Goal: Task Accomplishment & Management: Complete application form

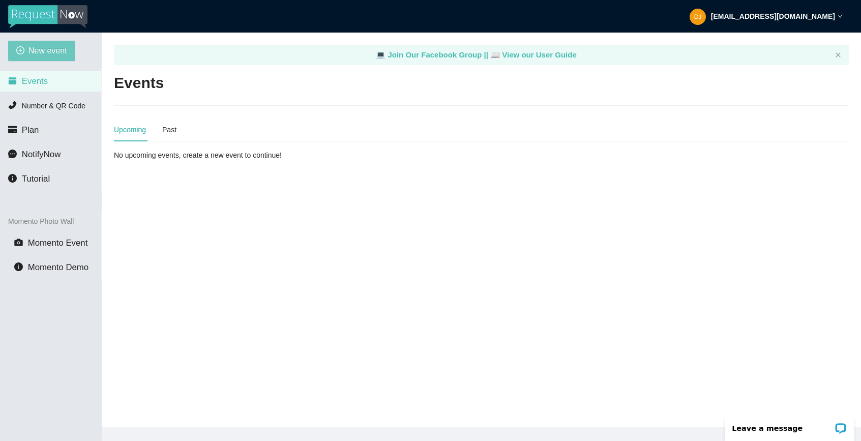
click at [42, 51] on span "New event" at bounding box center [47, 50] width 39 height 13
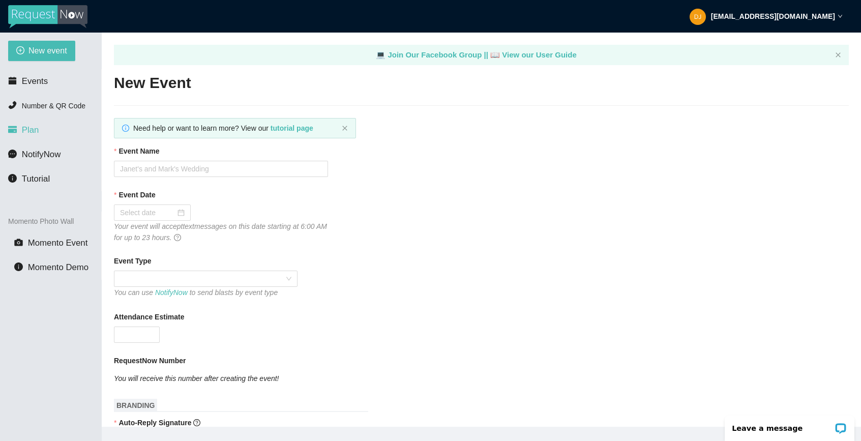
click at [23, 133] on span "Plan" at bounding box center [30, 130] width 17 height 10
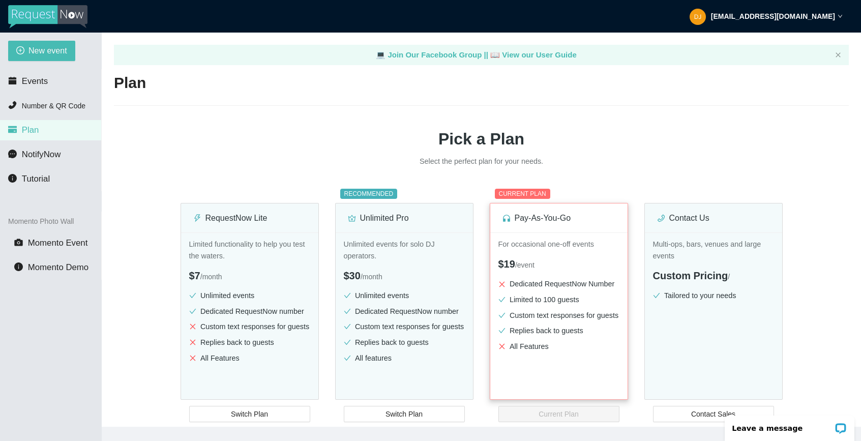
click at [604, 332] on ul "Dedicated RequestNow Number Limited to 100 guests Custom text responses for gue…" at bounding box center [558, 317] width 121 height 78
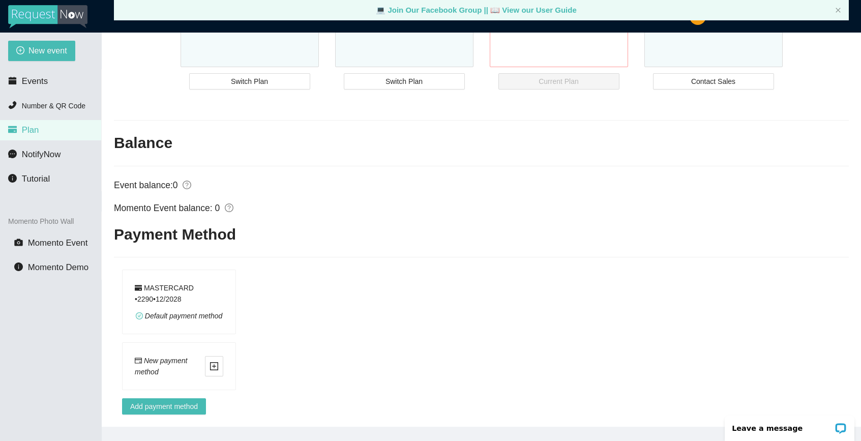
scroll to position [359, 0]
click at [206, 362] on span "plus-square" at bounding box center [213, 366] width 17 height 9
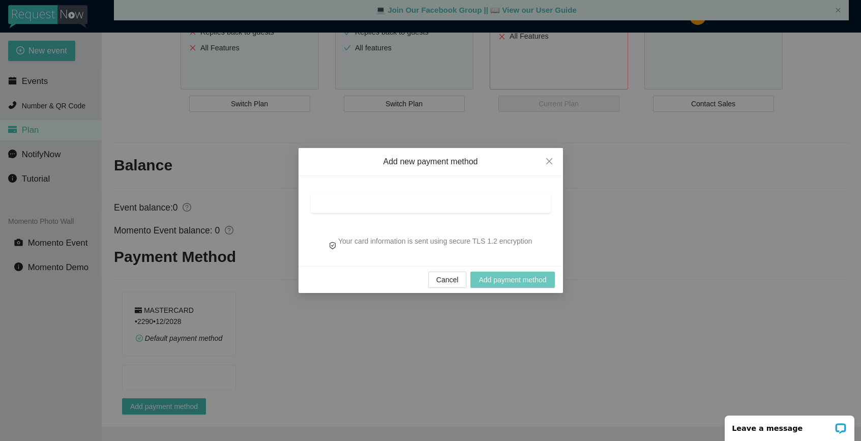
click at [497, 283] on span "Add payment method" at bounding box center [513, 279] width 68 height 11
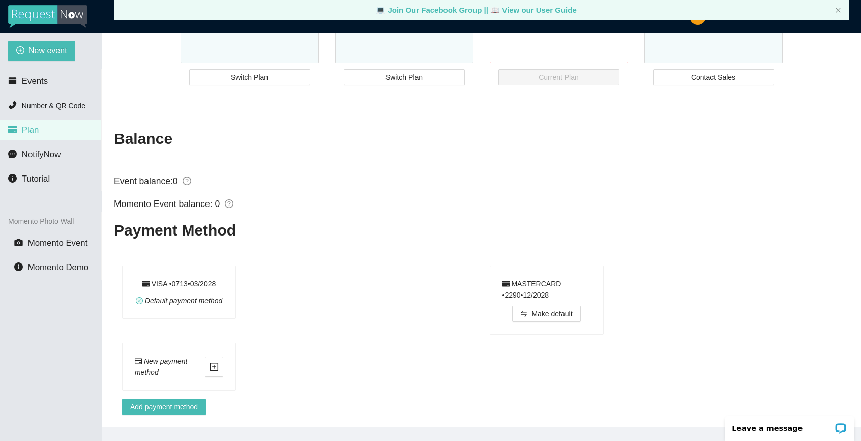
scroll to position [0, 0]
click at [54, 50] on span "New event" at bounding box center [47, 50] width 39 height 13
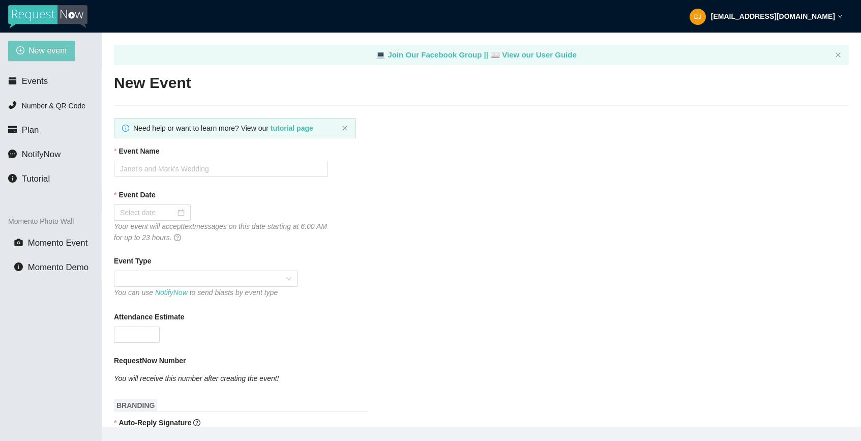
type textarea "[URL][DOMAIN_NAME]"
click at [143, 169] on input "Event Name" at bounding box center [221, 169] width 214 height 16
type input "mya quinces"
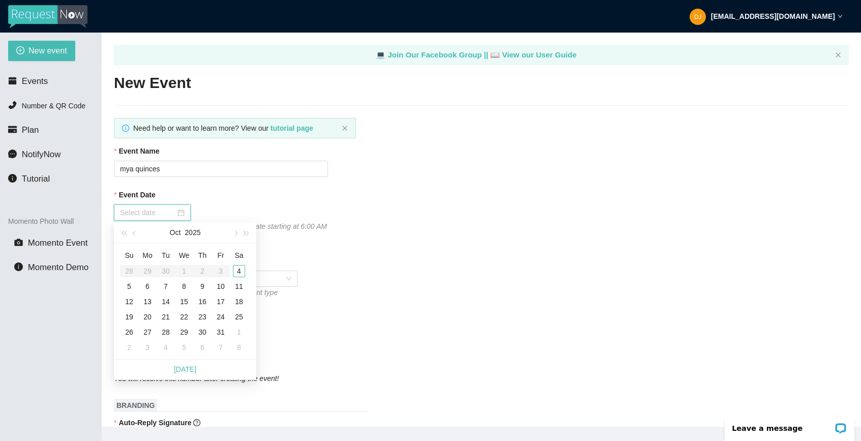
click at [138, 213] on input "Event Date" at bounding box center [147, 212] width 55 height 11
type input "[DATE]"
click at [241, 268] on div "4" at bounding box center [239, 271] width 12 height 12
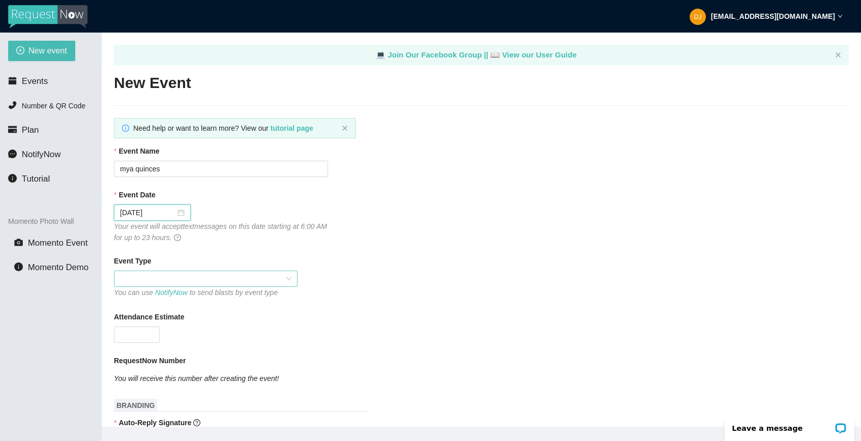
click at [150, 279] on span at bounding box center [205, 278] width 171 height 15
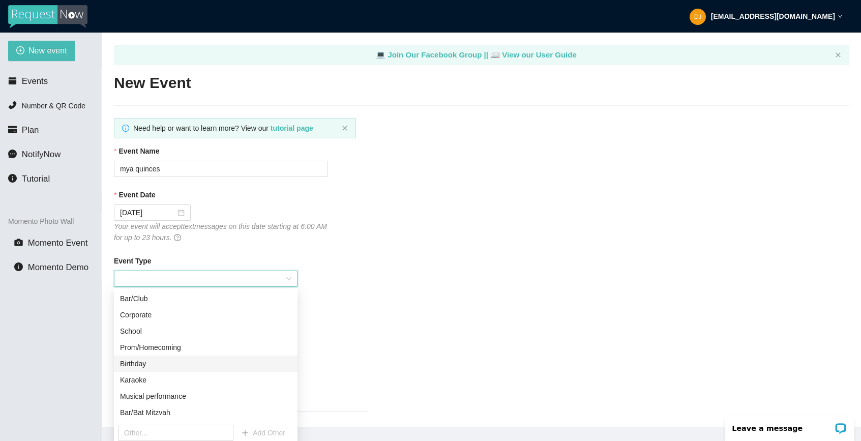
click at [161, 360] on div "Birthday" at bounding box center [205, 363] width 171 height 11
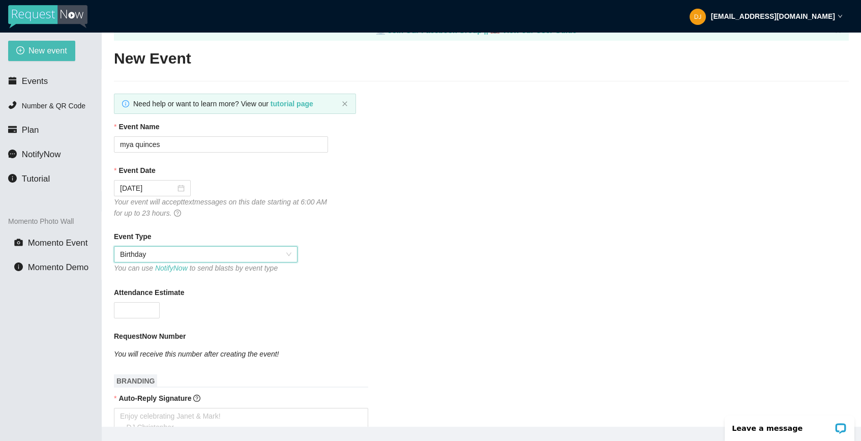
scroll to position [47, 0]
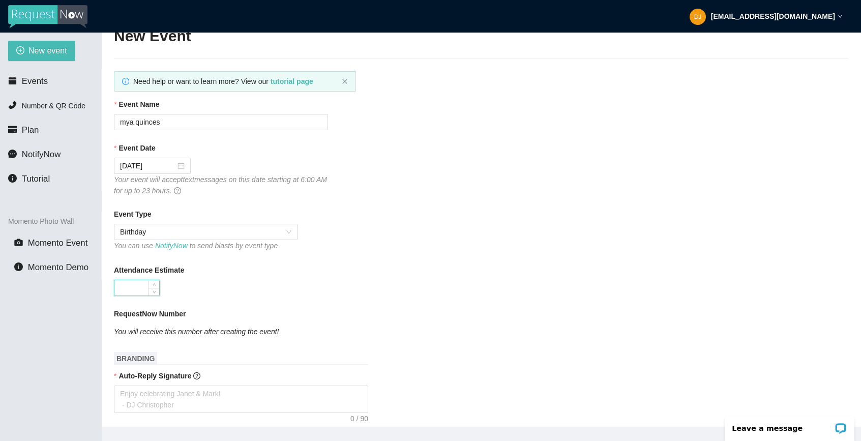
click at [142, 289] on input "Attendance Estimate" at bounding box center [136, 287] width 45 height 15
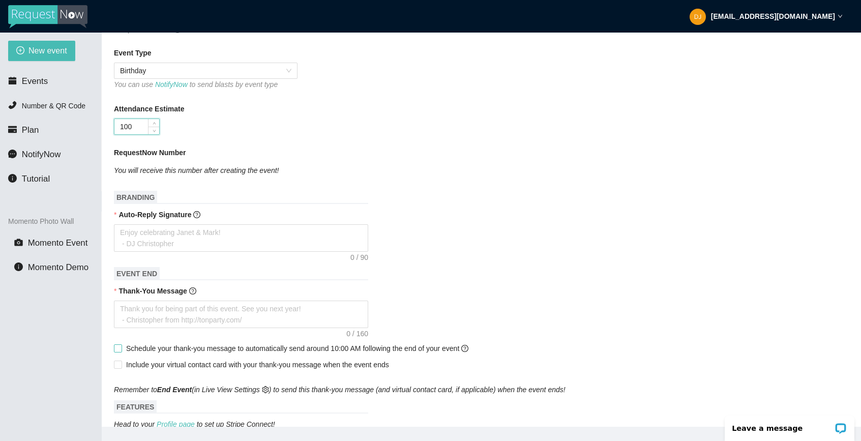
scroll to position [210, 0]
type input "100"
click at [154, 231] on textarea "Auto-Reply Signature" at bounding box center [241, 236] width 254 height 27
type textarea "e"
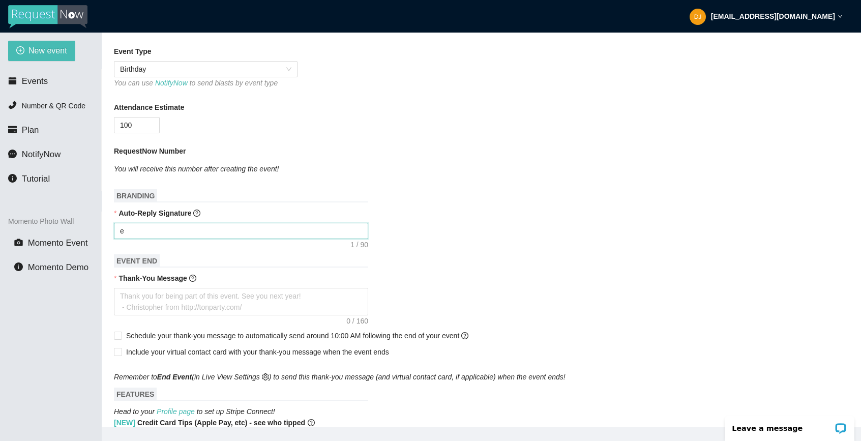
type textarea "en"
type textarea "enj"
type textarea "enjo"
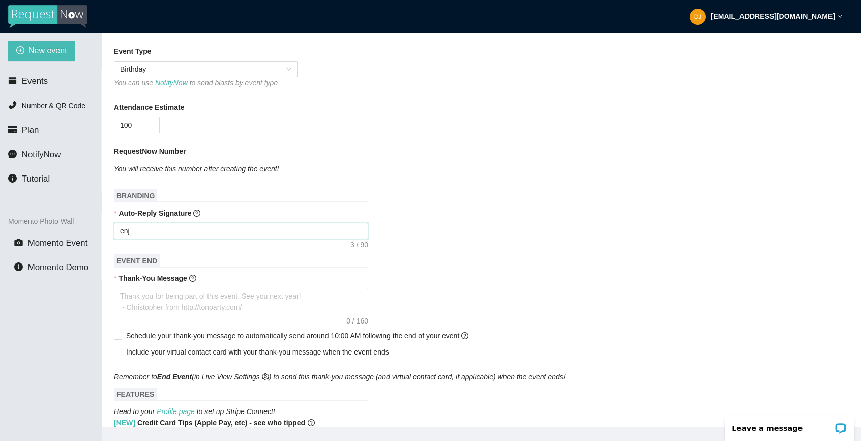
type textarea "enjo"
type textarea "enjoy"
type textarea "enjo"
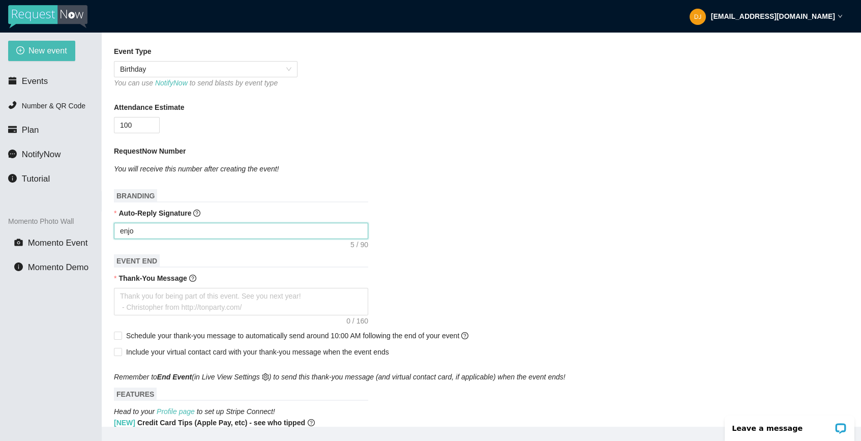
type textarea "enj"
type textarea "en"
type textarea "e"
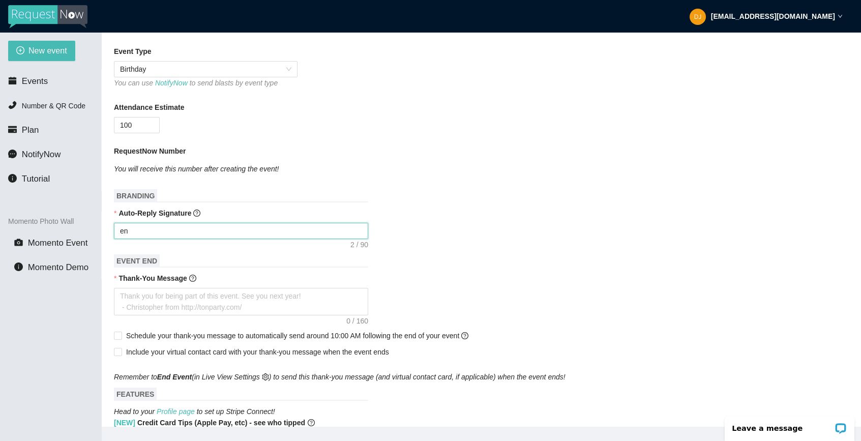
type textarea "e"
type textarea "Enjoy celebrating Janet & Mark! - DJ Christopher"
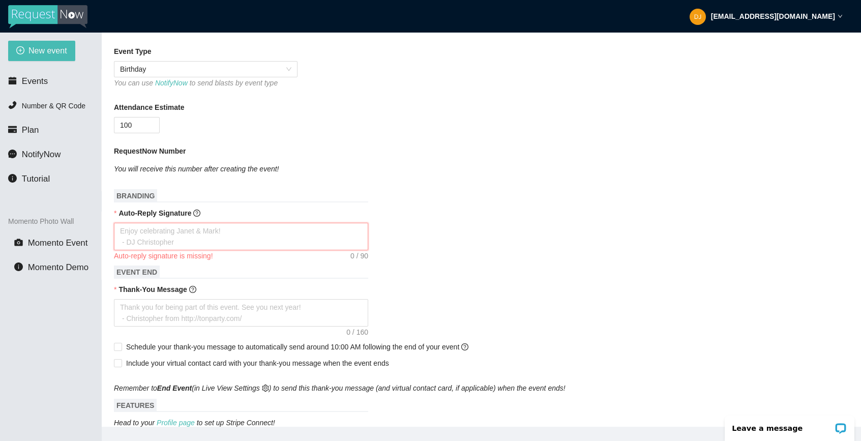
type textarea "E"
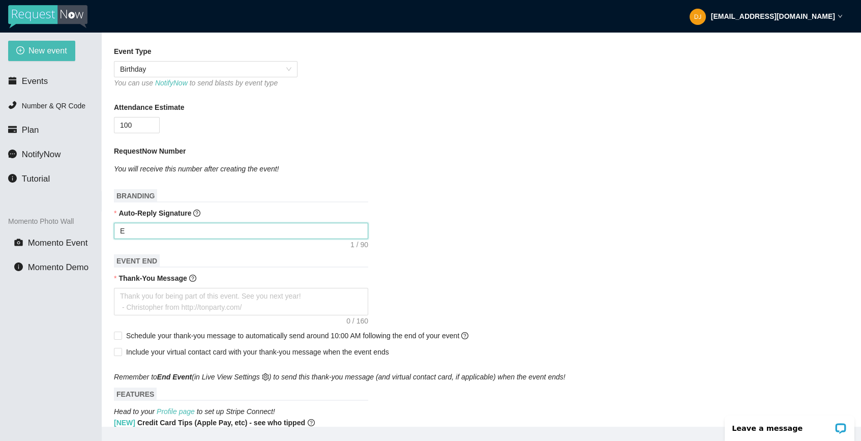
type textarea "En"
type textarea "Enj"
type textarea "Enjo"
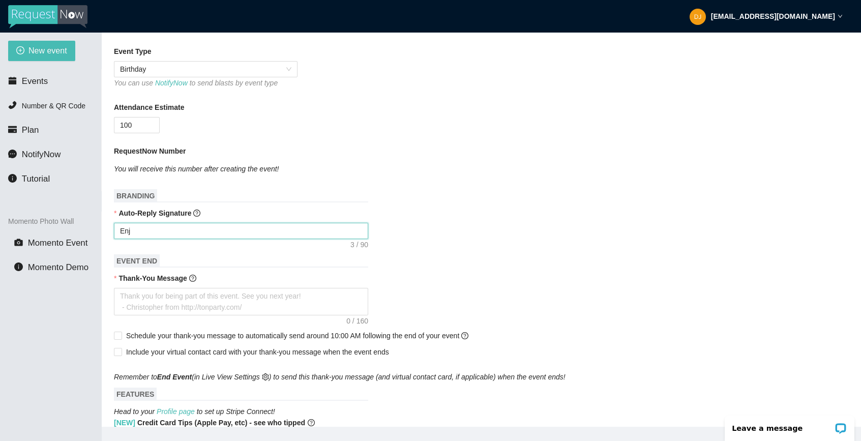
type textarea "Enjo"
type textarea "Enjoy"
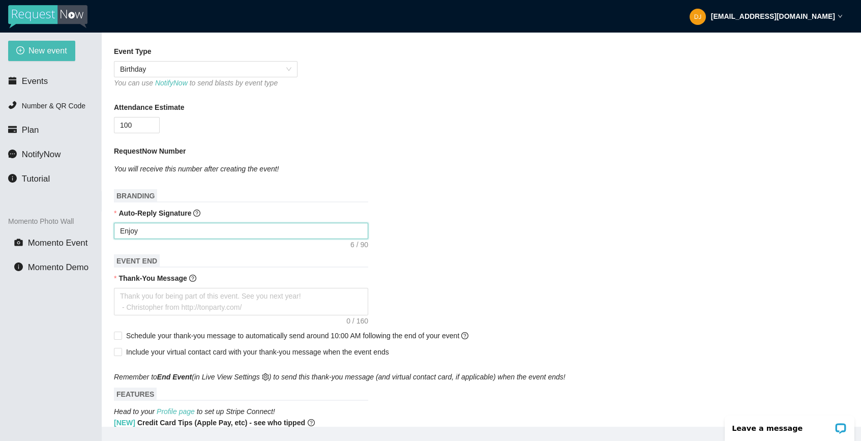
type textarea "Enjoy M"
type textarea "Enjoy My"
type textarea "Enjoy Mya"
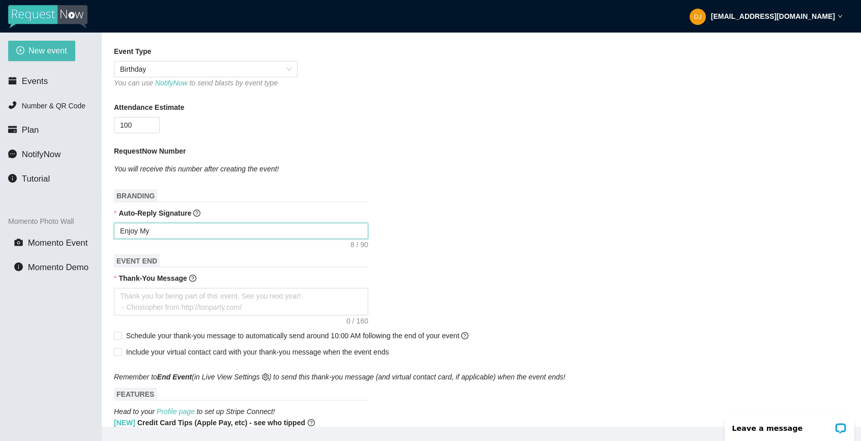
type textarea "Enjoy Mya"
type textarea "Enjoy Mya q"
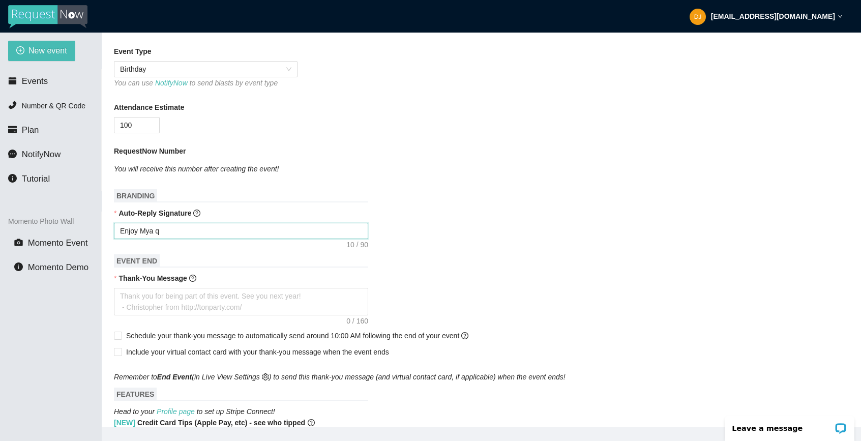
type textarea "Enjoy Mya qu"
type textarea "Enjoy Mya qui"
type textarea "Enjoy Mya quin"
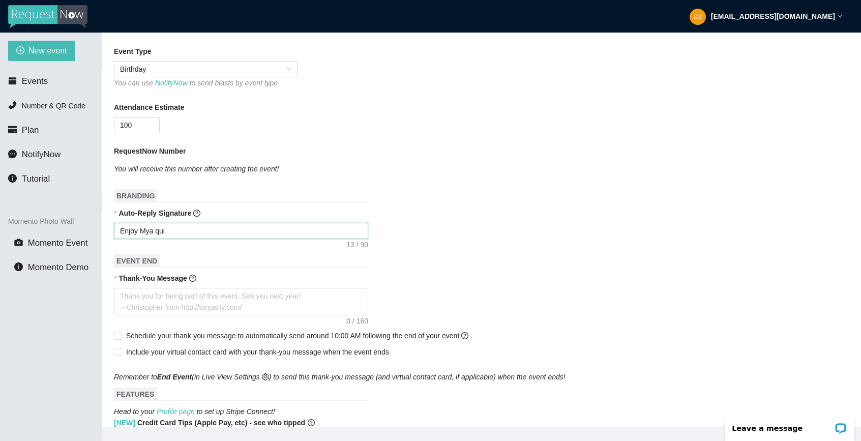
type textarea "Enjoy Mya quin"
type textarea "Enjoy Mya quinc"
type textarea "Enjoy Mya quince"
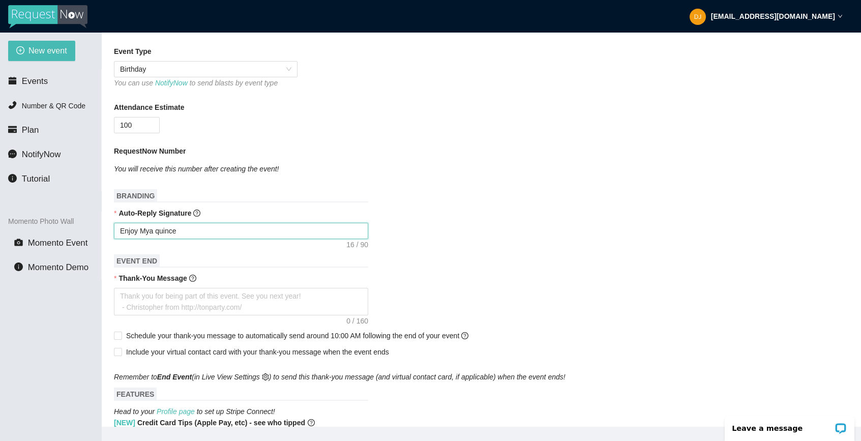
type textarea "Enjoy Mya quinc"
type textarea "Enjoy Mya quin"
type textarea "Enjoy Mya qui"
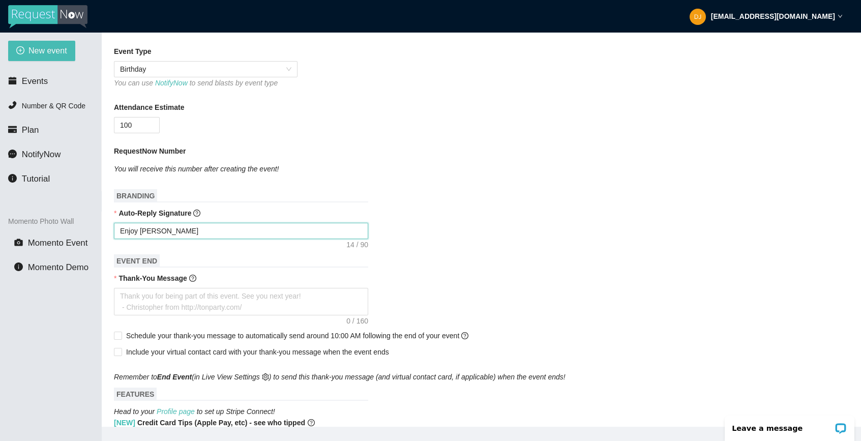
type textarea "Enjoy Mya qui"
type textarea "Enjoy Mya qu"
type textarea "Enjoy Mya q"
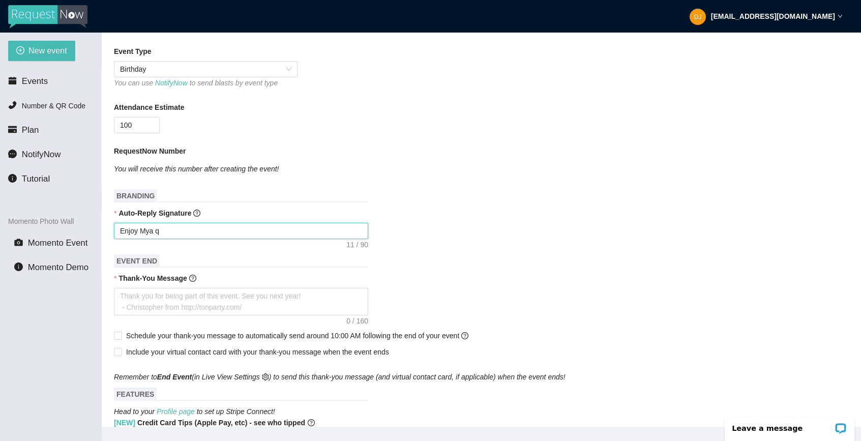
type textarea "Enjoy Mya q\"
type textarea "Enjoy Mya q"
type textarea "Enjoy Mya"
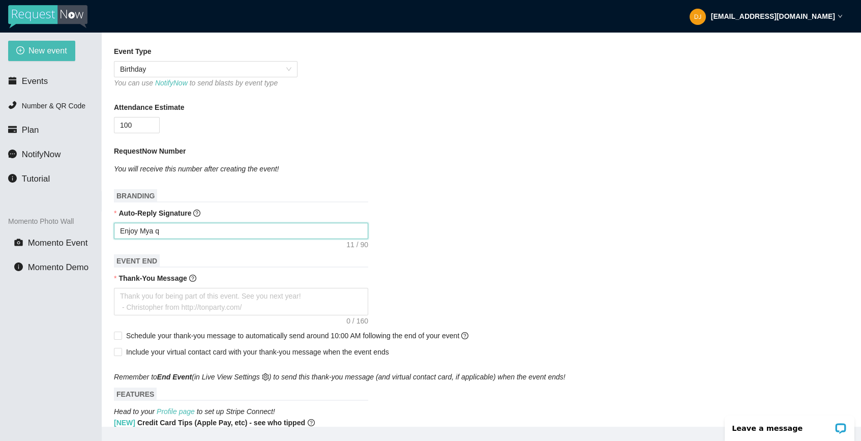
type textarea "Enjoy Mya"
type textarea "Enjoy Mya s"
type textarea "Enjoy Mya sw"
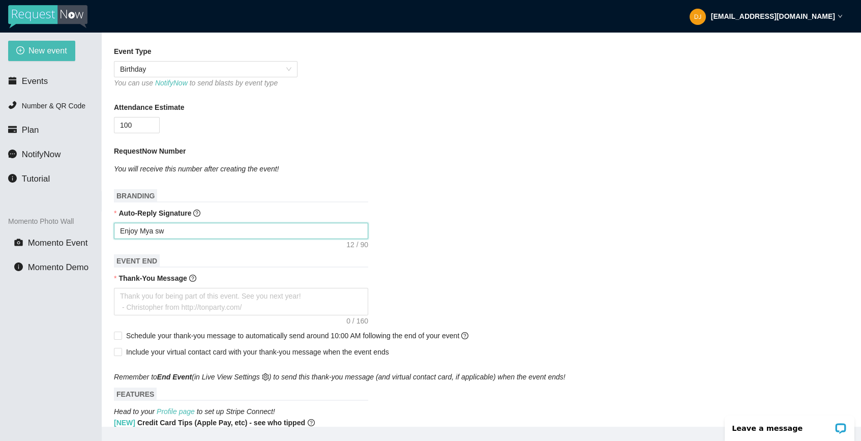
type textarea "Enjoy Mya swe"
type textarea "Enjoy Mya swee"
type textarea "Enjoy Mya sweet"
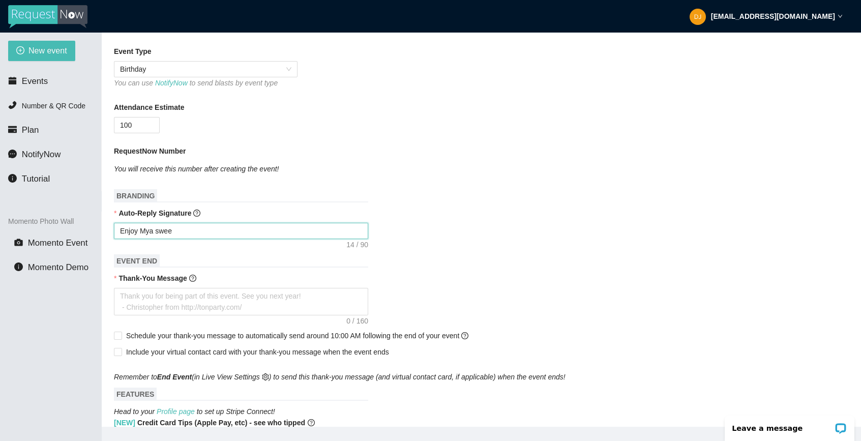
type textarea "Enjoy Mya sweet"
type textarea "Enjoy Mya sweet 1"
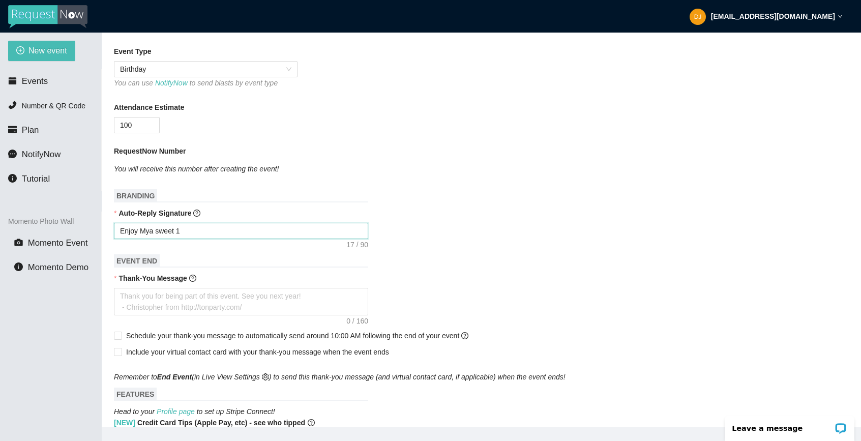
type textarea "Enjoy Mya sweet 15"
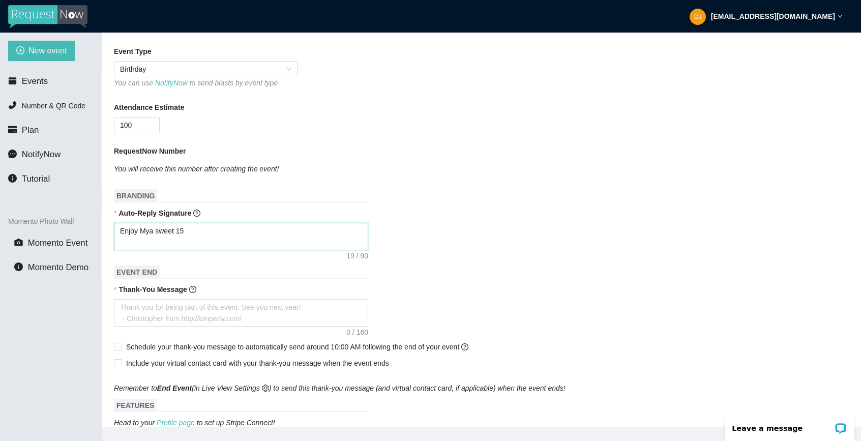
type textarea "Enjoy Mya sweet 15 D"
type textarea "Enjoy Mya sweet 15 DJ"
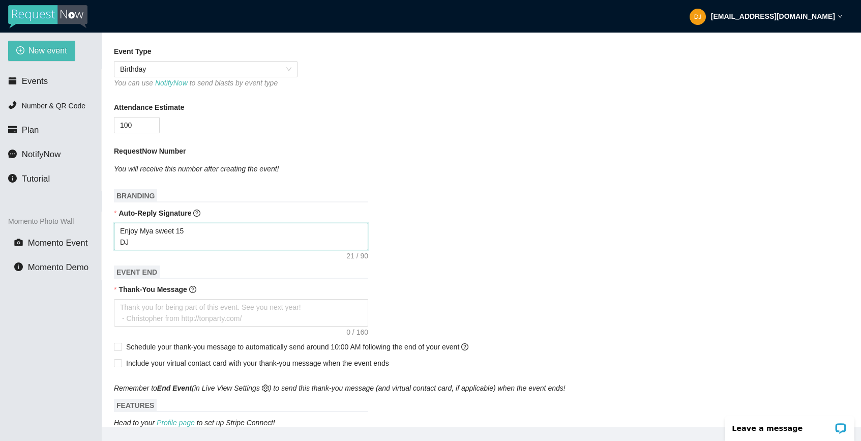
type textarea "Enjoy Mya sweet 15 DJ"
type textarea "Enjoy Mya sweet 15 DJ M"
type textarea "Enjoy Mya sweet 15 DJ MI"
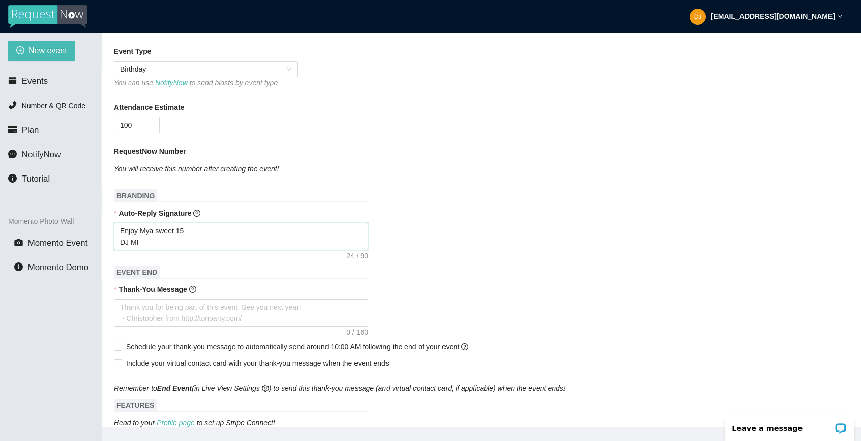
type textarea "Enjoy Mya sweet 15 DJ MIk"
type textarea "Enjoy Mya sweet 15 DJ [PERSON_NAME]"
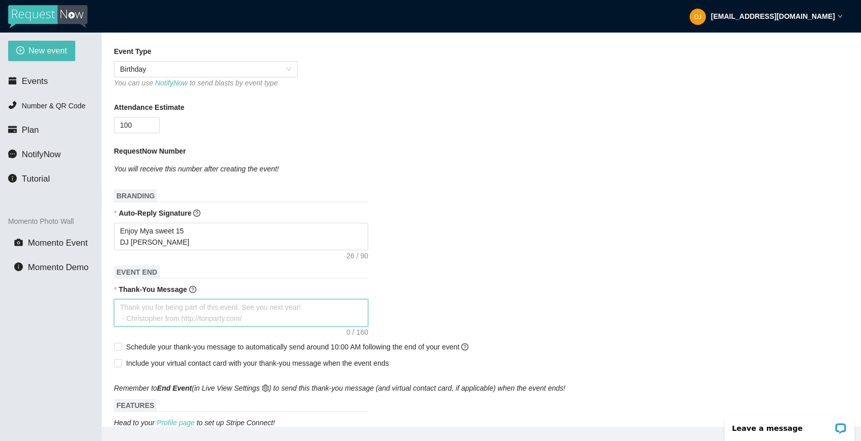
click at [145, 305] on textarea "Thank-You Message" at bounding box center [241, 312] width 254 height 27
type textarea "t"
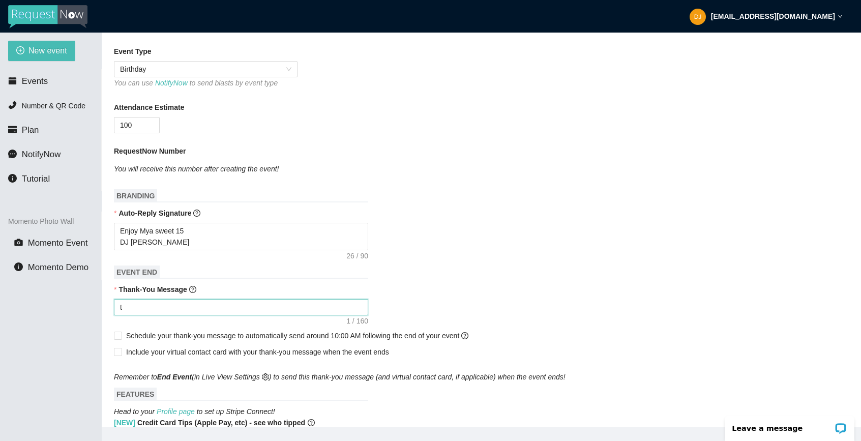
type textarea "th"
type textarea "t"
type textarea "t\"
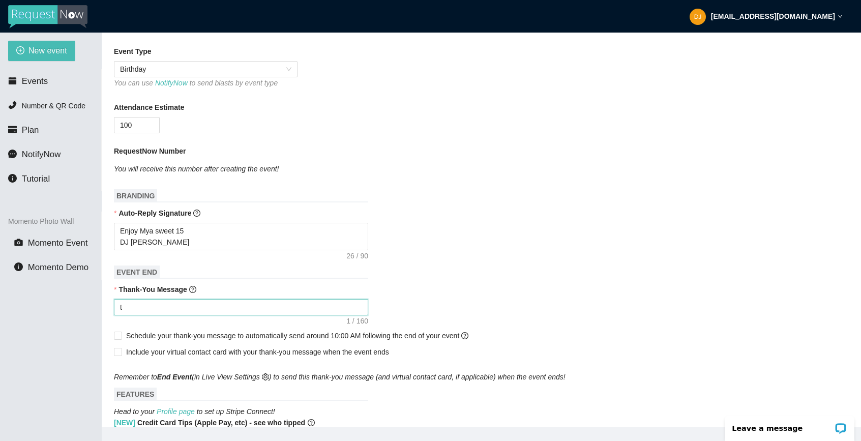
type textarea "t\"
type textarea "t\\"
type textarea "t\"
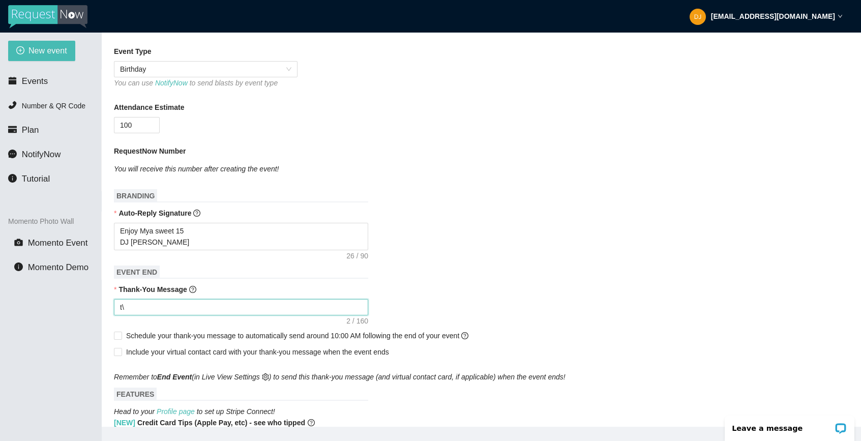
type textarea "t"
type textarea "Thank you for being part of this event. See you next year! - Christopher from h…"
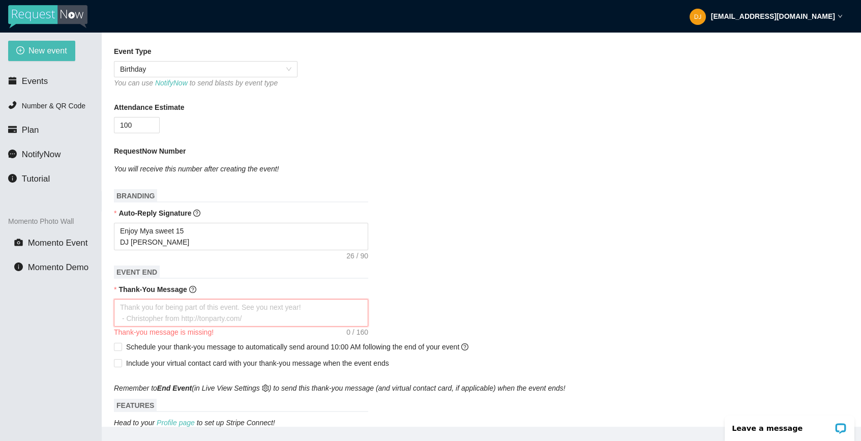
type textarea "T"
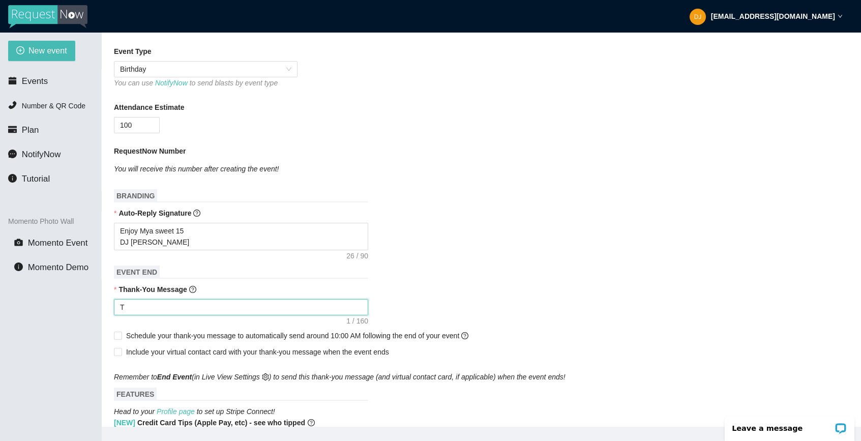
type textarea "Th"
type textarea "Tha"
type textarea "Than"
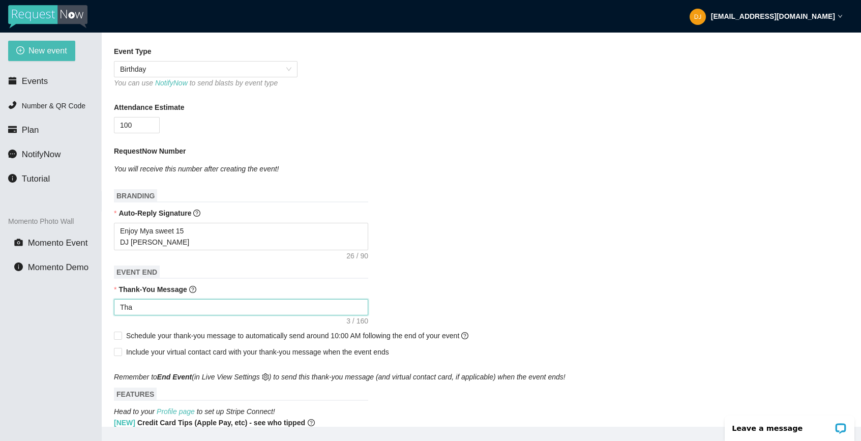
type textarea "Than"
type textarea "Thank"
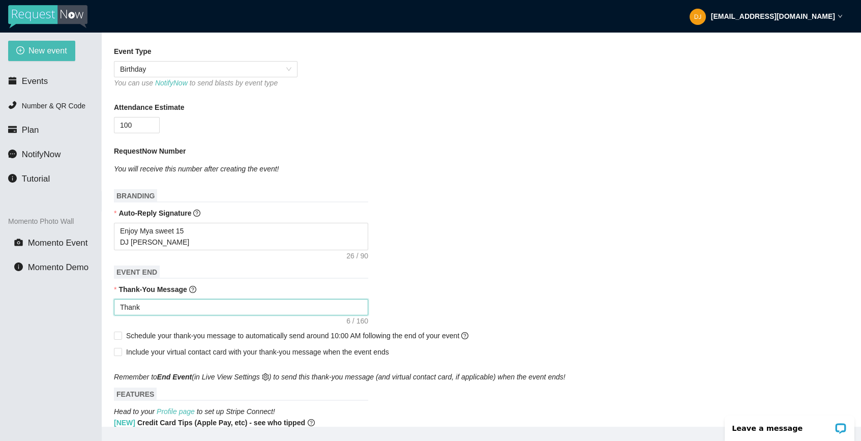
type textarea "Thank y"
type textarea "Thank yo"
type textarea "Thank you"
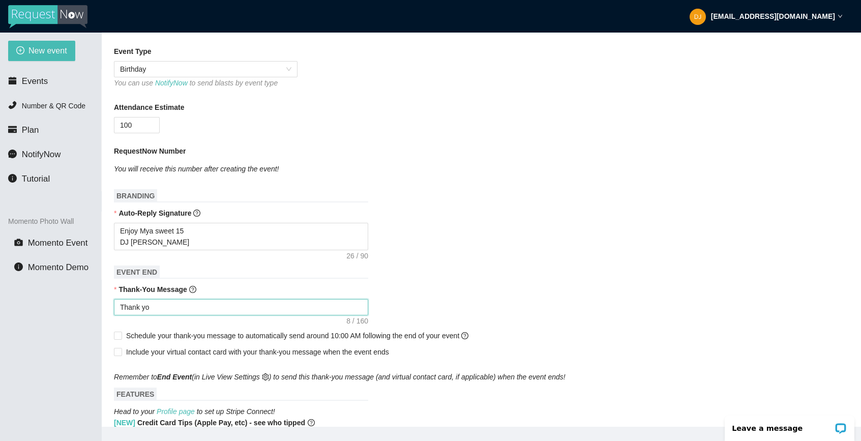
type textarea "Thank you"
type textarea "Thank you f"
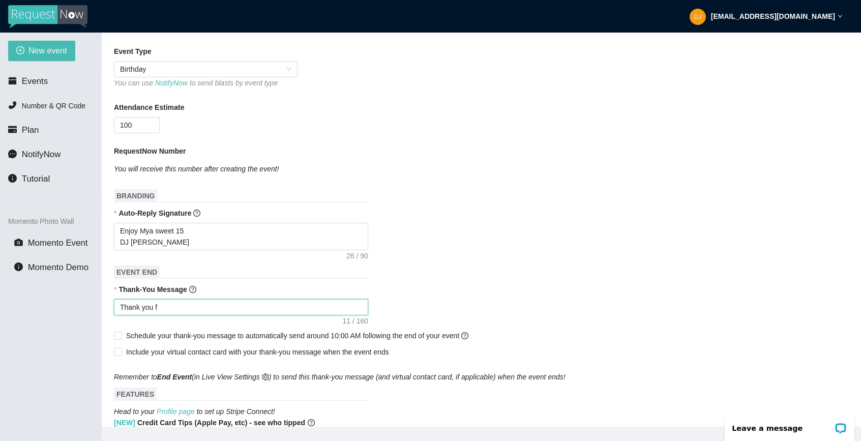
type textarea "Thank you fo"
type textarea "Thank you for"
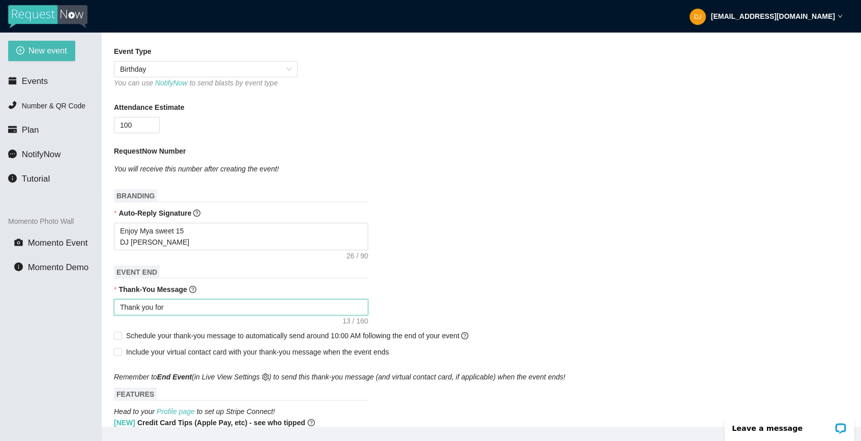
type textarea "Thank you for"
type textarea "Thank you for b"
type textarea "Thank you for be"
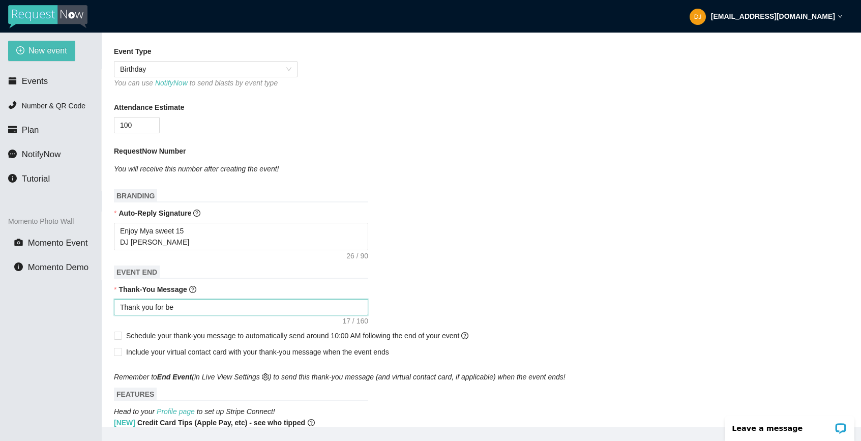
type textarea "Thank you for bei"
type textarea "Thank you for bein"
type textarea "Thank you for being"
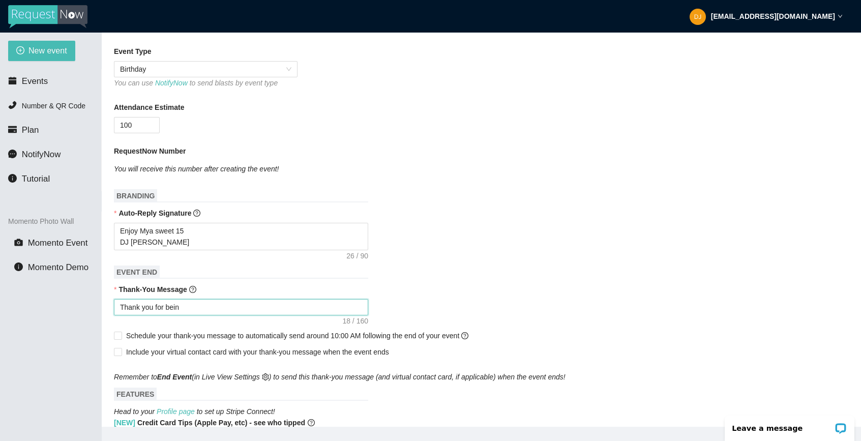
type textarea "Thank you for being"
type textarea "Thank you for being p"
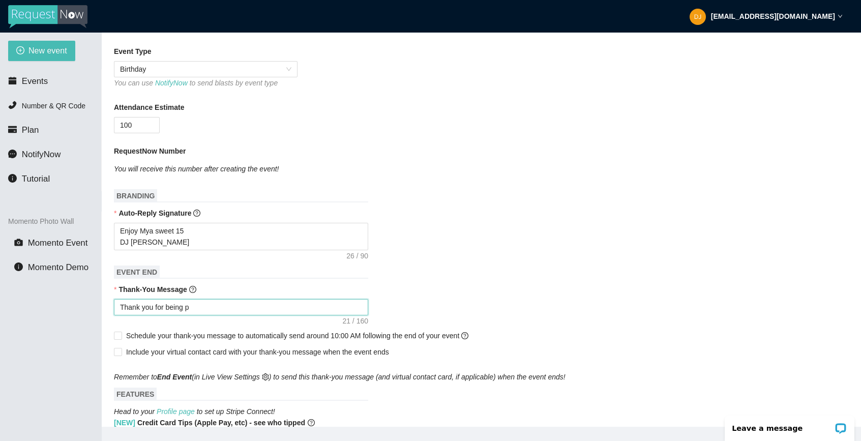
type textarea "Thank you for being pa"
type textarea "Thank you for being par"
type textarea "Thank you for being part"
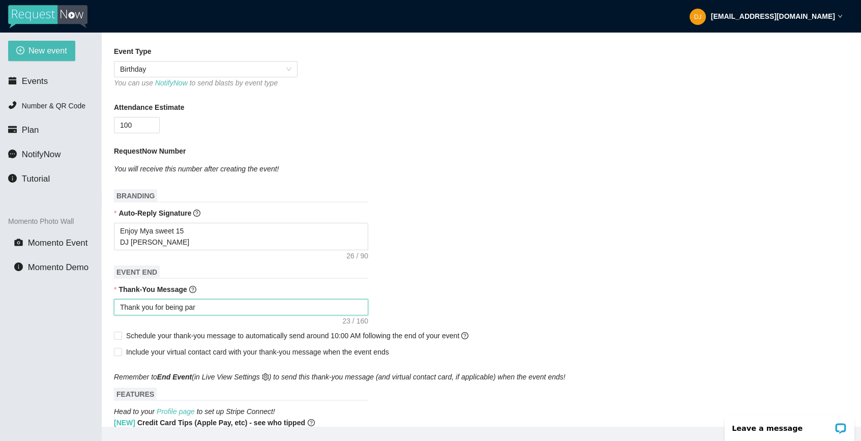
type textarea "Thank you for being part"
type textarea "Thank you for being part o"
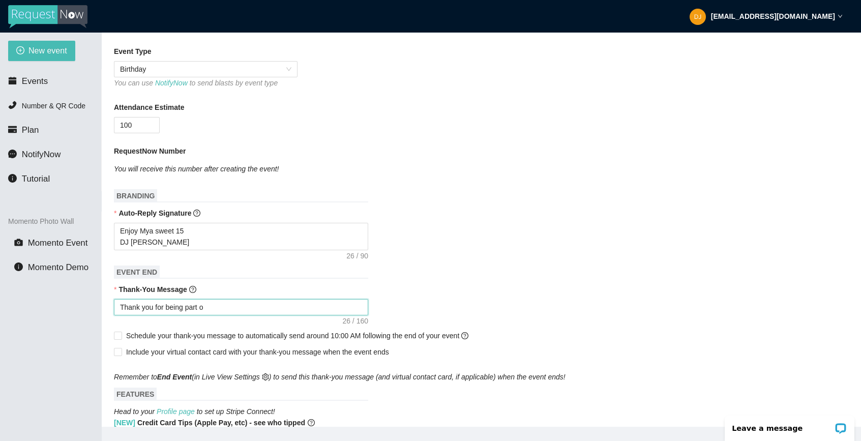
type textarea "Thank you for being part of"
type textarea "Thank you for being part of M"
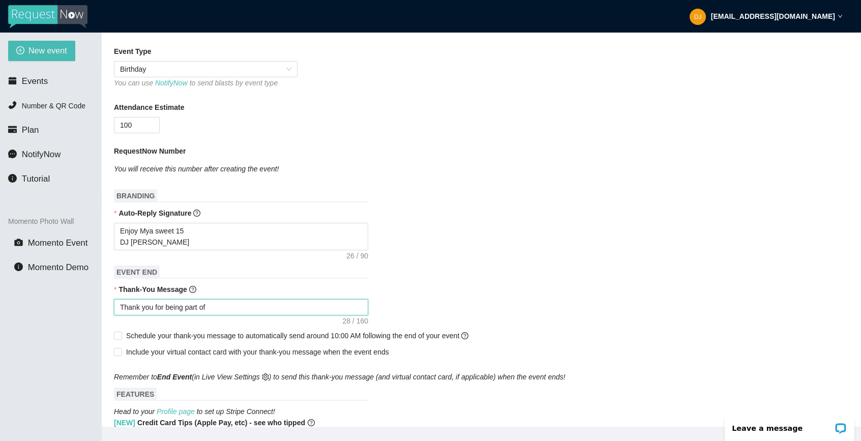
type textarea "Thank you for being part of M"
type textarea "Thank you for being part of Ma"
type textarea "Thank you for being part of M"
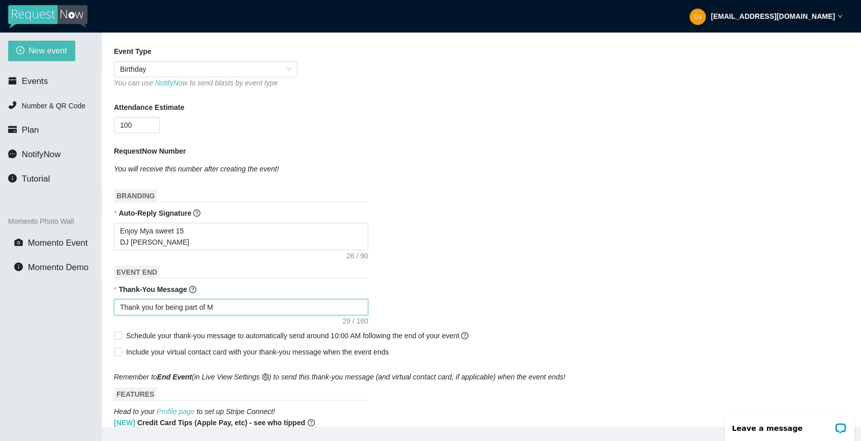
type textarea "Thank you for being part of My"
type textarea "Thank you for being part of Mya"
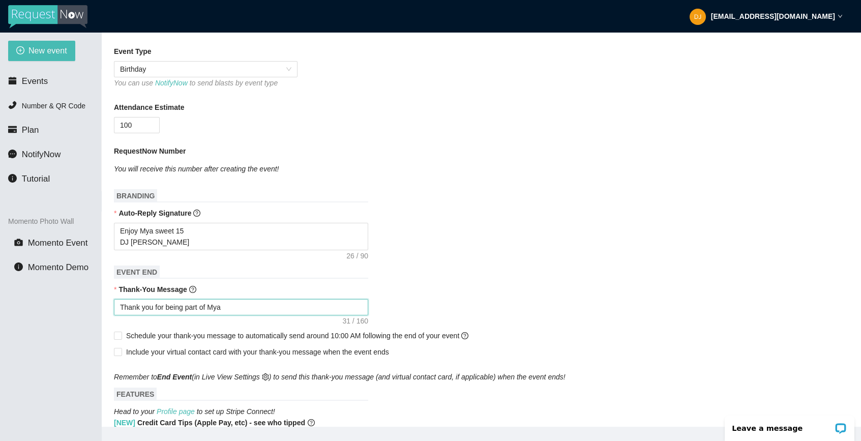
type textarea "Thank you for being part of Mya"
type textarea "Thank you for being part of Mya s"
type textarea "Thank you for being part of Mya sw"
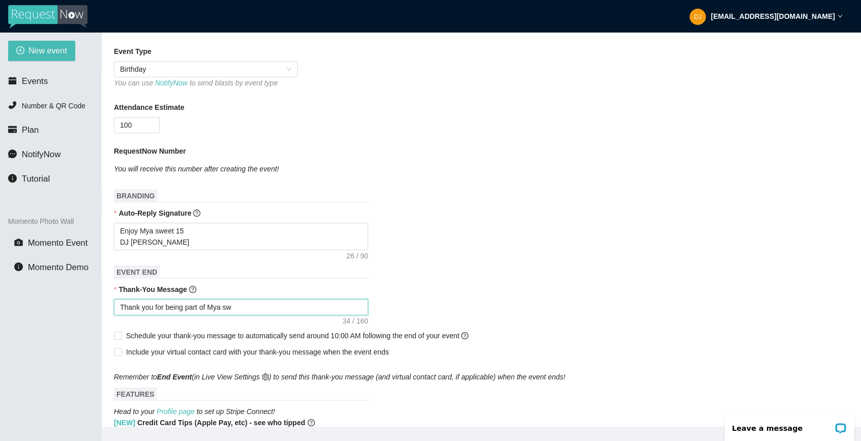
type textarea "Thank you for being part of Mya swe"
type textarea "Thank you for being part of Mya swee"
type textarea "Thank you for being part of Mya sweet"
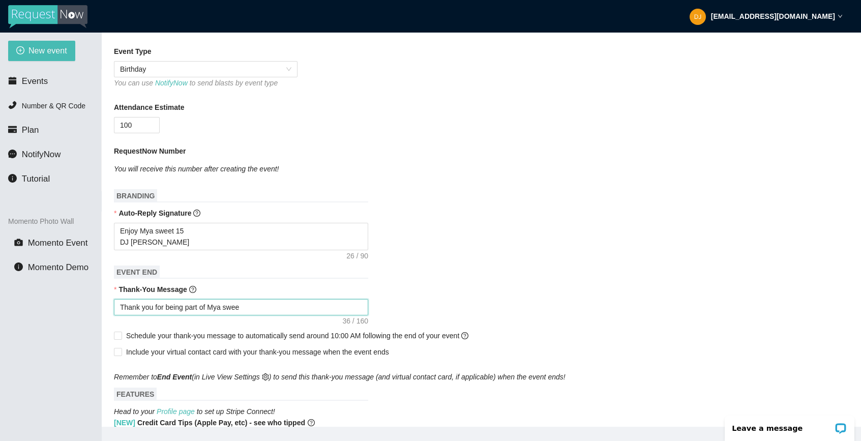
type textarea "Thank you for being part of Mya sweet"
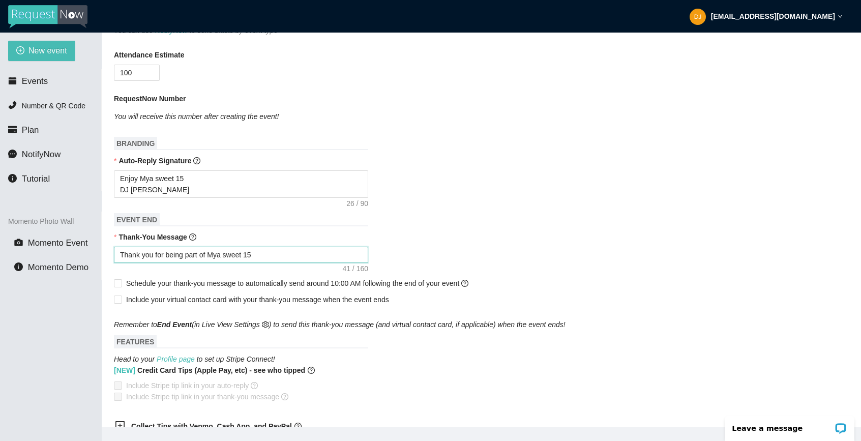
scroll to position [270, 0]
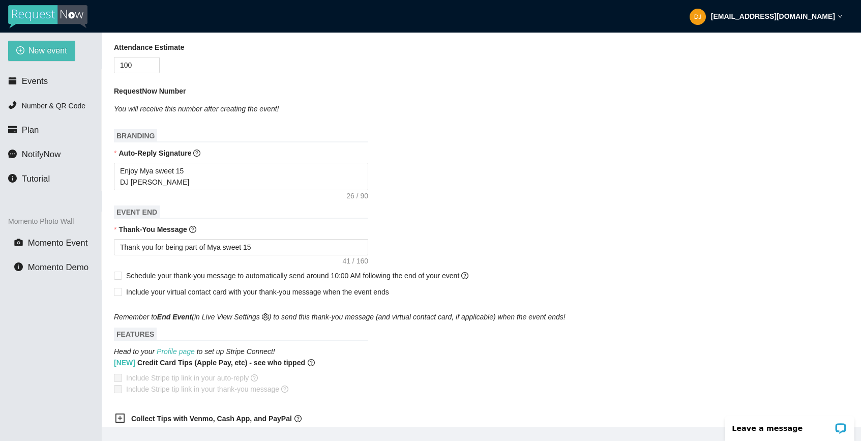
click at [123, 298] on div "Include your virtual contact card with your thank-you message when the event en…" at bounding box center [481, 292] width 735 height 16
click at [119, 293] on input "Include your virtual contact card with your thank-you message when the event en…" at bounding box center [117, 291] width 7 height 7
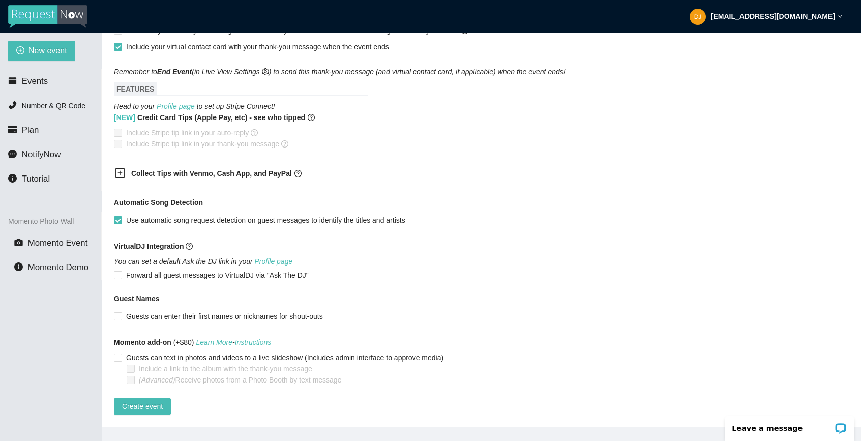
scroll to position [528, 0]
click at [117, 312] on input "Guests can enter their first names or nicknames for shout-outs" at bounding box center [117, 315] width 7 height 7
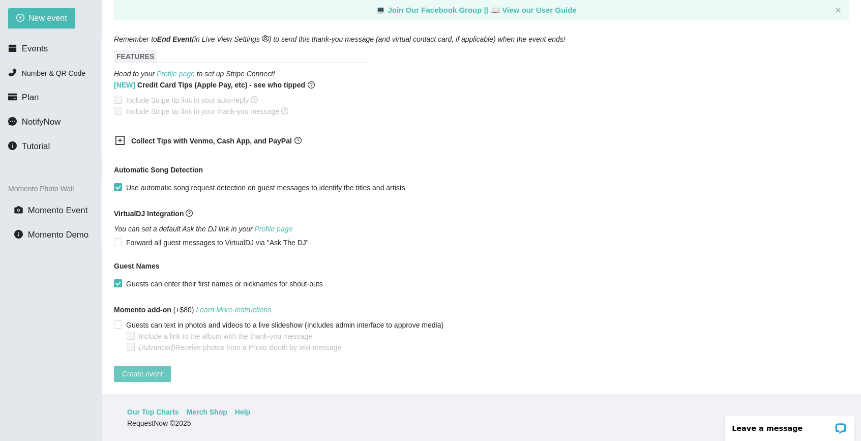
click at [138, 369] on span "Create event" at bounding box center [142, 373] width 41 height 11
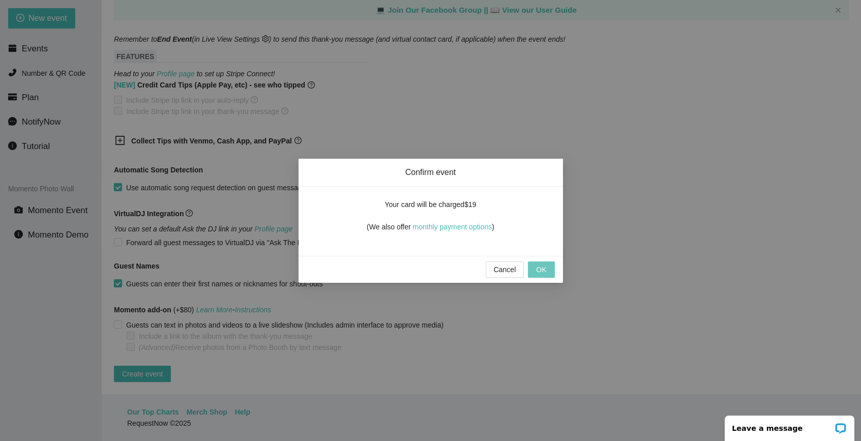
click at [536, 271] on button "OK" at bounding box center [541, 269] width 26 height 16
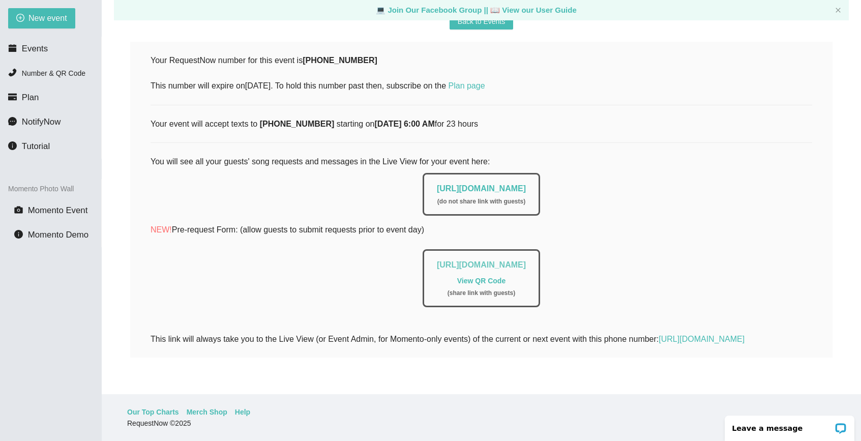
scroll to position [33, 0]
click at [477, 184] on link "https://app.requestnow.io/live/ezvjmxe" at bounding box center [481, 188] width 89 height 9
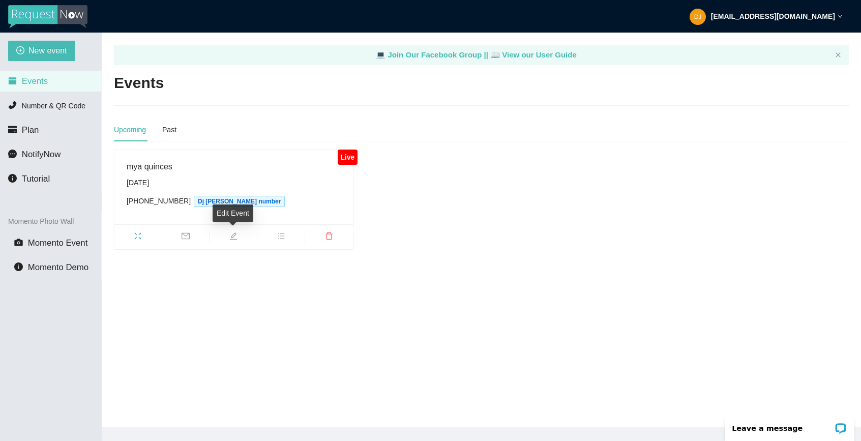
click at [229, 234] on icon "edit" at bounding box center [233, 236] width 8 height 8
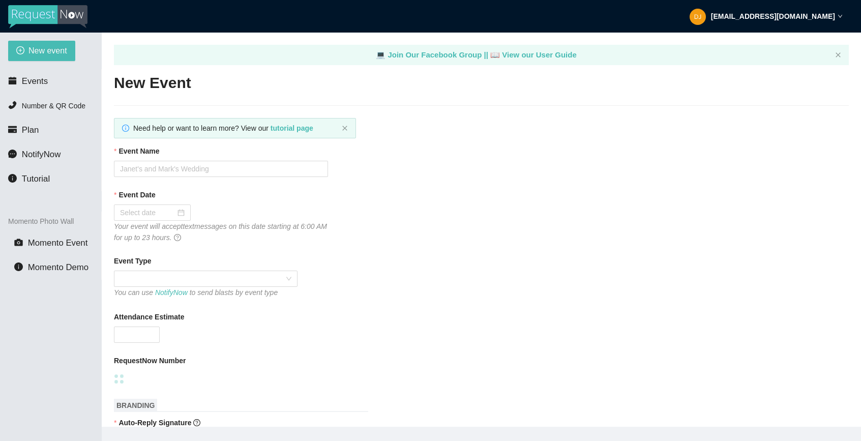
type textarea "Thank you for being part of Mya sweet 15"
type input "mya quinces"
type input "[DATE]"
type input "100"
type textarea "Enjoy Mya sweet 15 DJ [PERSON_NAME]"
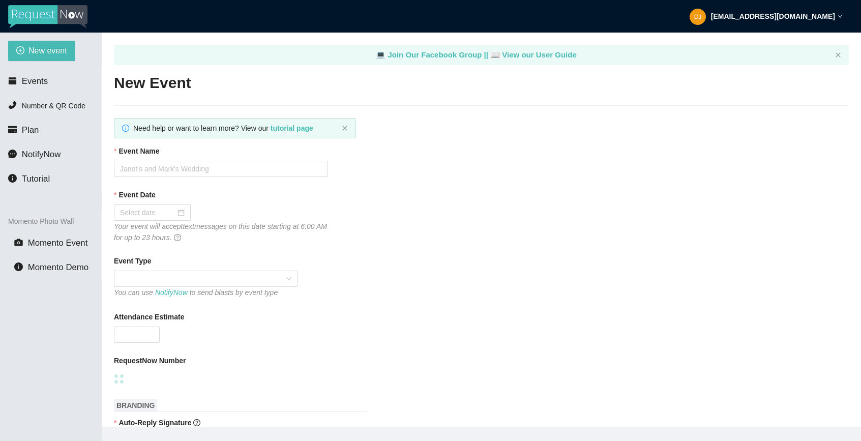
type textarea "Thank you for being part of Mya sweet 15"
checkbox input "true"
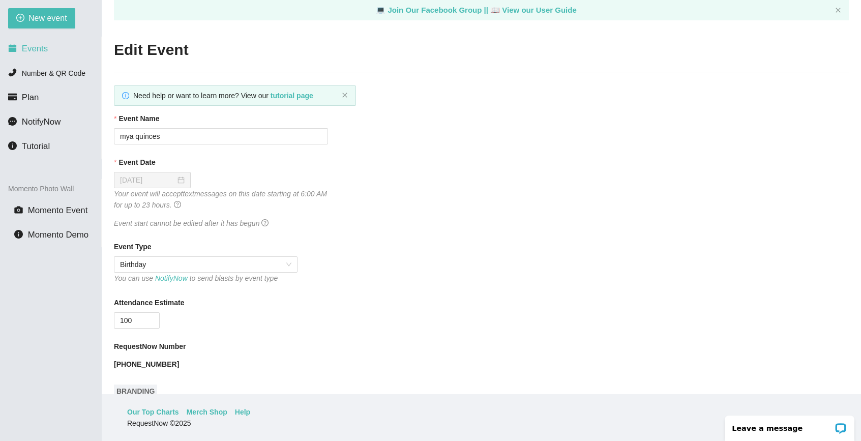
click at [28, 53] on span "Events" at bounding box center [35, 49] width 26 height 10
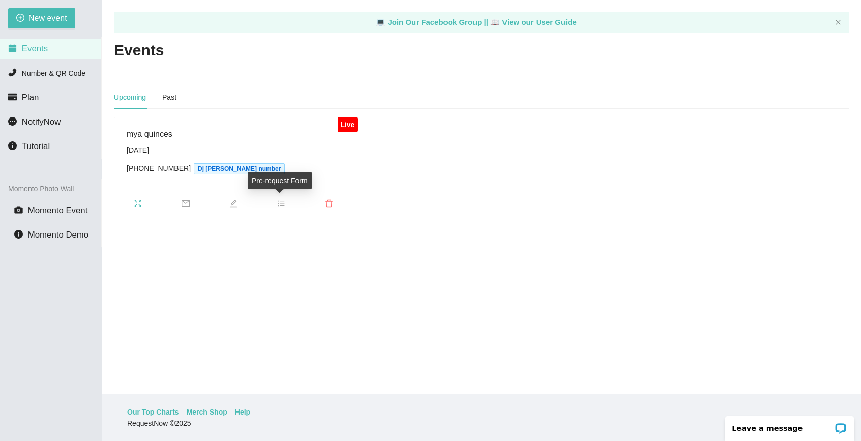
click at [280, 203] on icon "bars" at bounding box center [281, 203] width 8 height 8
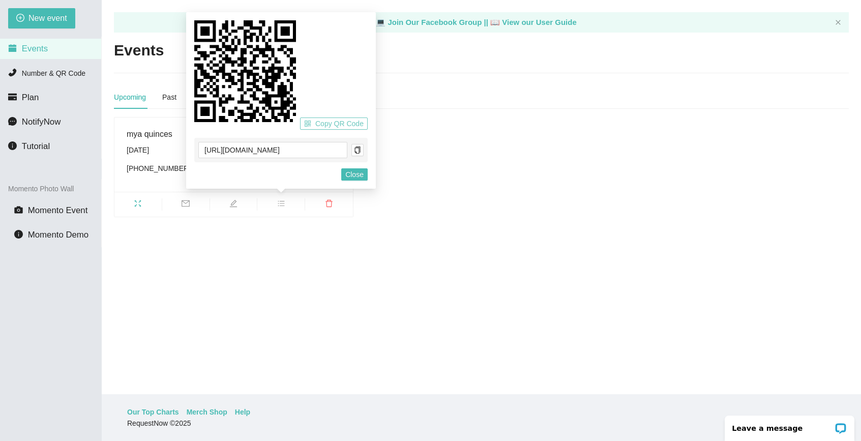
click at [346, 123] on span "Copy QR Code" at bounding box center [339, 123] width 48 height 11
click at [356, 151] on icon "copy" at bounding box center [357, 149] width 7 height 7
click at [359, 175] on span "Close" at bounding box center [354, 174] width 18 height 11
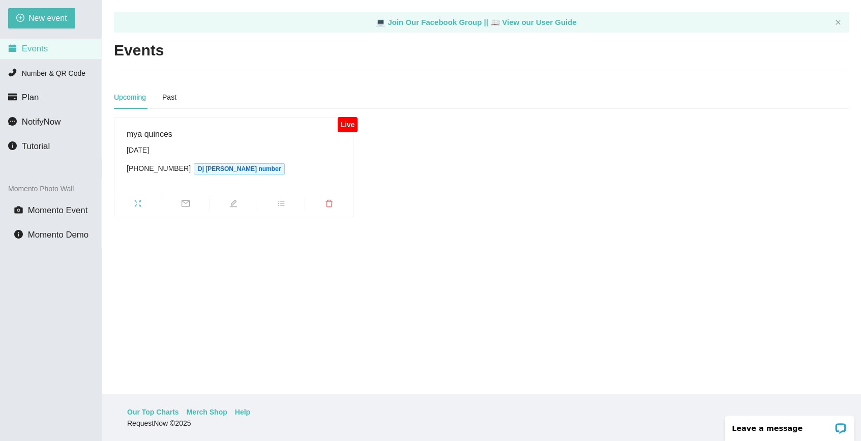
click at [278, 200] on icon "bars" at bounding box center [281, 203] width 8 height 8
click at [180, 207] on span "mail" at bounding box center [185, 204] width 47 height 11
click at [243, 225] on main "💻 Join Our Facebook Group || 📖 View our User Guide Events Upcoming Past Live my…" at bounding box center [481, 197] width 759 height 394
click at [224, 155] on span "[DATE] [PHONE_NUMBER] Dj [PERSON_NAME] number" at bounding box center [234, 159] width 214 height 30
click at [259, 137] on div "mya quinces" at bounding box center [234, 134] width 214 height 13
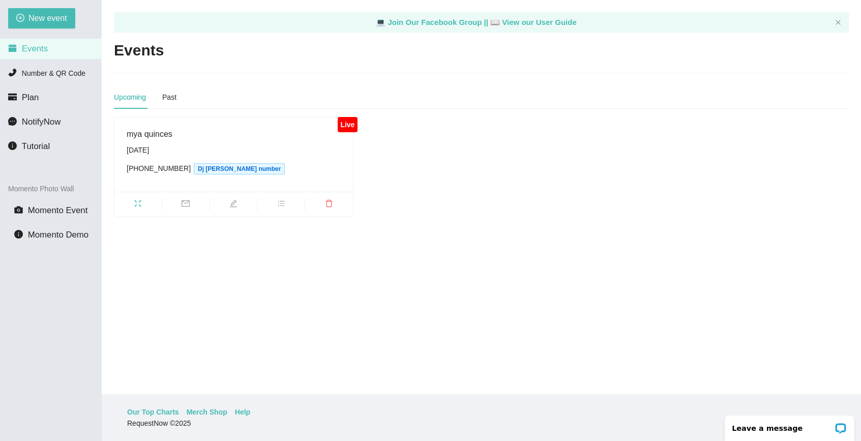
click at [134, 210] on ul at bounding box center [233, 204] width 239 height 25
click at [141, 201] on icon "fullscreen" at bounding box center [138, 203] width 8 height 8
